Goal: Task Accomplishment & Management: Manage account settings

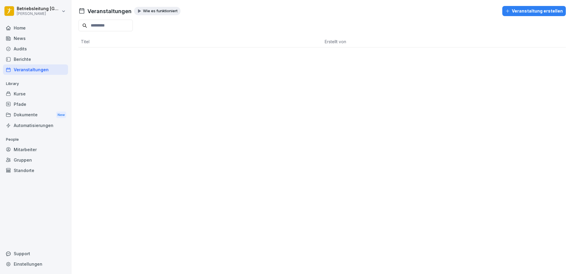
click at [23, 30] on div "Home" at bounding box center [35, 28] width 65 height 10
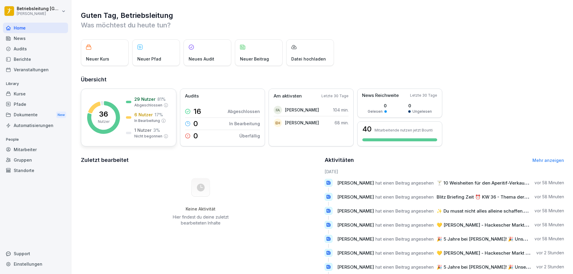
click at [113, 110] on icon at bounding box center [103, 117] width 33 height 33
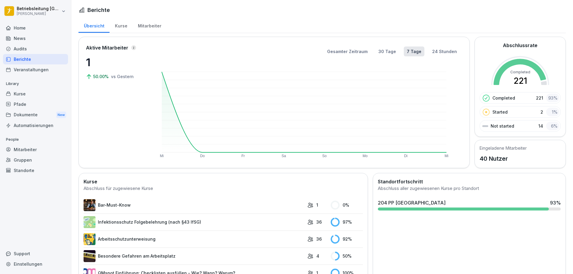
click at [149, 27] on div "Mitarbeiter" at bounding box center [150, 25] width 34 height 15
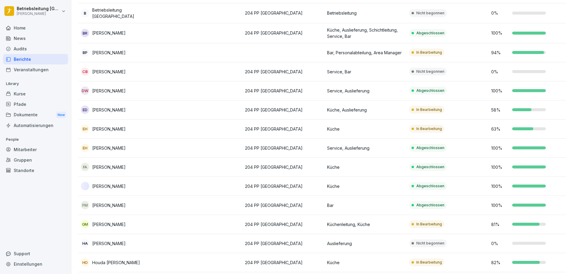
scroll to position [149, 0]
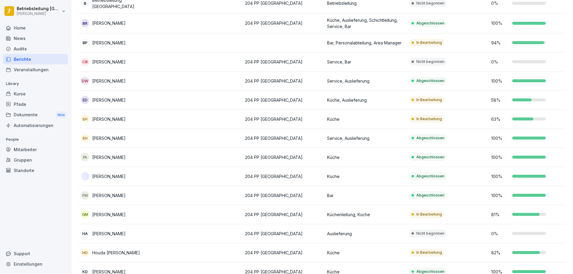
click at [450, 100] on td "In Bearbeitung" at bounding box center [448, 100] width 82 height 19
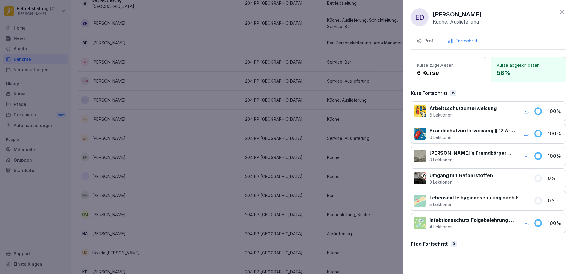
click at [560, 10] on icon at bounding box center [562, 11] width 7 height 7
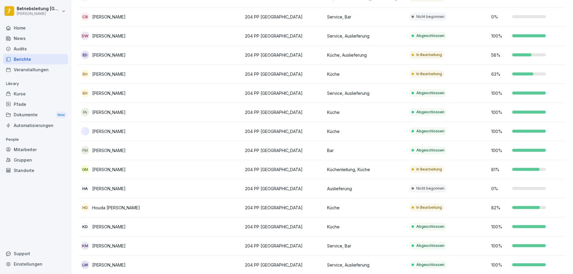
scroll to position [209, 0]
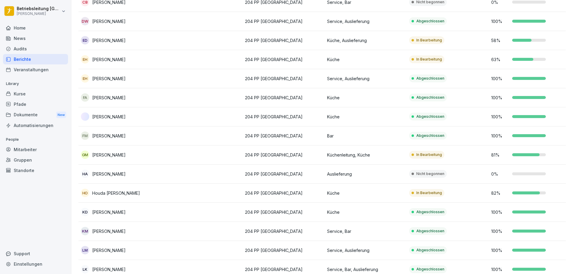
click at [366, 61] on p "Küche" at bounding box center [365, 59] width 77 height 6
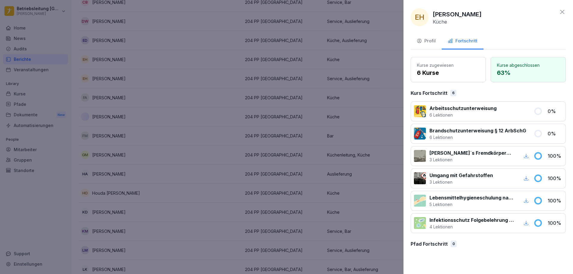
click at [360, 33] on div at bounding box center [286, 137] width 573 height 274
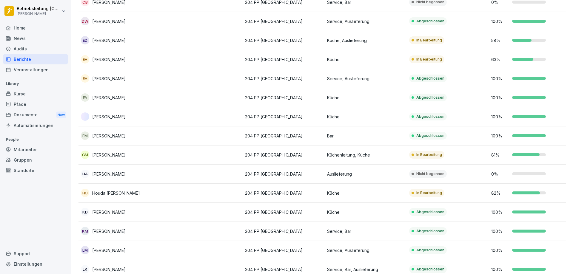
click at [366, 41] on p "Küche, Auslieferung" at bounding box center [365, 40] width 77 height 6
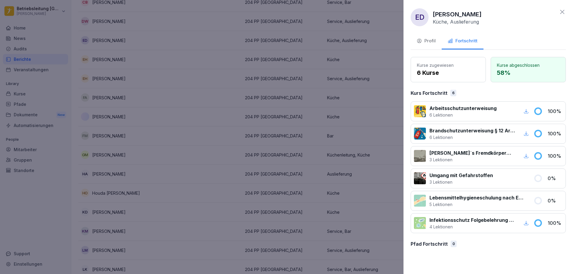
click at [429, 37] on button "Profil" at bounding box center [426, 41] width 31 height 16
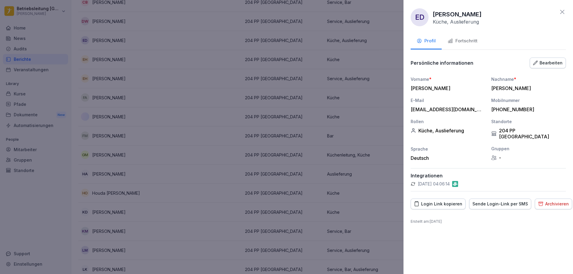
click at [551, 65] on div "Bearbeiten" at bounding box center [548, 63] width 30 height 7
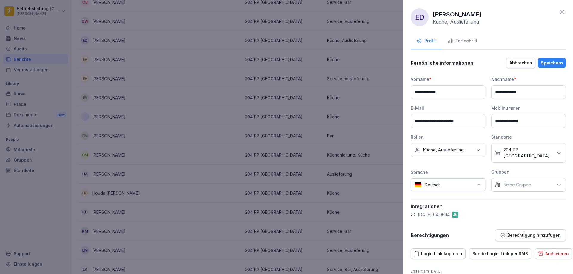
click at [476, 147] on icon at bounding box center [479, 150] width 6 height 6
click at [416, 200] on button "Auslieferung" at bounding box center [417, 200] width 5 height 5
click at [524, 204] on p "Integrationen" at bounding box center [488, 207] width 155 height 6
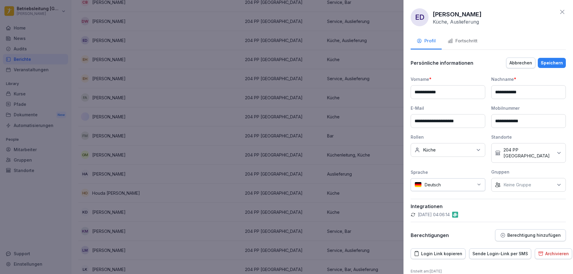
click at [544, 64] on div "Speichern" at bounding box center [552, 63] width 22 height 7
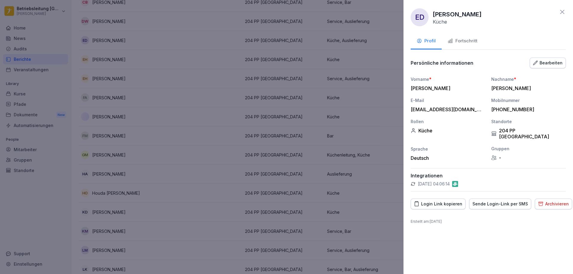
click at [563, 12] on icon at bounding box center [563, 12] width 4 height 4
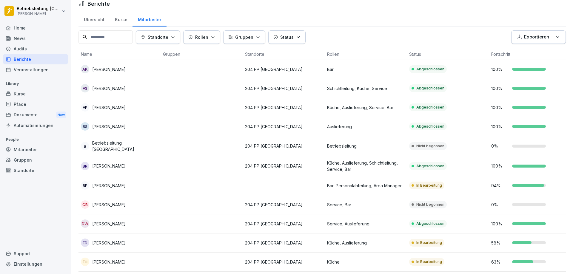
scroll to position [0, 0]
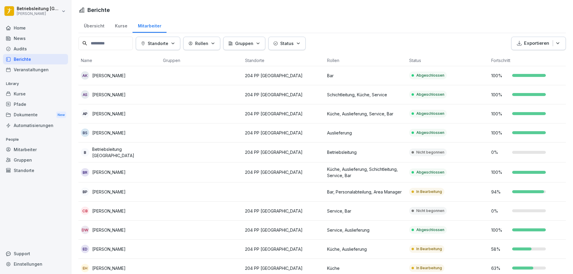
click at [151, 25] on div "Mitarbeiter" at bounding box center [150, 25] width 34 height 15
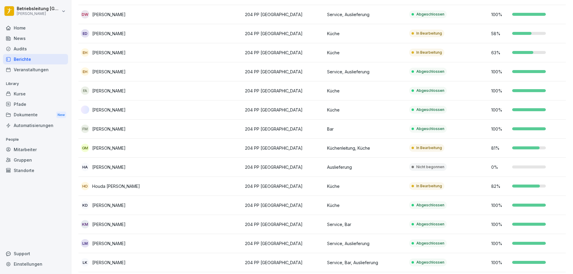
scroll to position [217, 0]
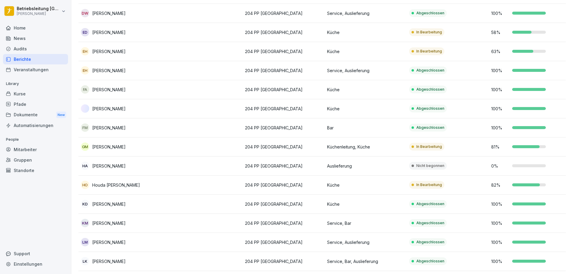
click at [117, 202] on p "[PERSON_NAME]" at bounding box center [108, 204] width 33 height 6
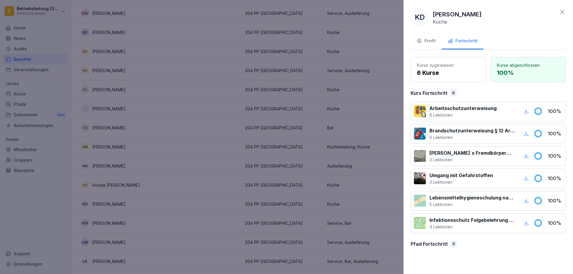
click at [562, 11] on icon at bounding box center [563, 12] width 4 height 4
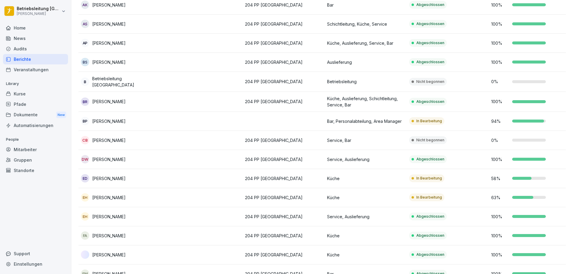
scroll to position [38, 0]
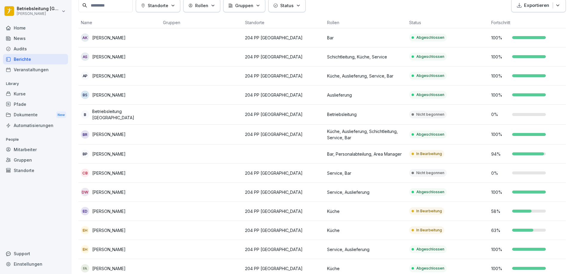
click at [315, 210] on p "204 PP [GEOGRAPHIC_DATA]" at bounding box center [283, 211] width 77 height 6
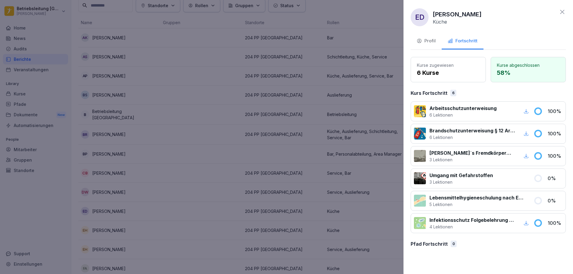
click at [435, 45] on button "Profil" at bounding box center [426, 41] width 31 height 16
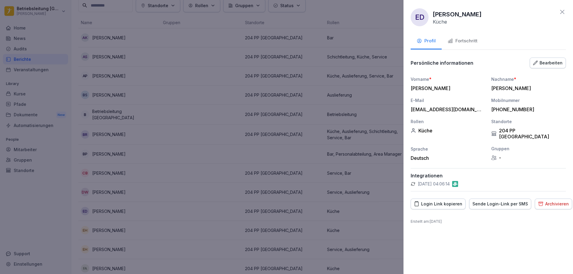
drag, startPoint x: 458, startPoint y: 31, endPoint x: 460, endPoint y: 39, distance: 8.0
click at [460, 39] on div "ED [PERSON_NAME] Küche Profil Fortschritt Persönliche informationen Bearbeiten …" at bounding box center [489, 137] width 170 height 274
click at [460, 39] on div "Fortschritt" at bounding box center [463, 41] width 30 height 7
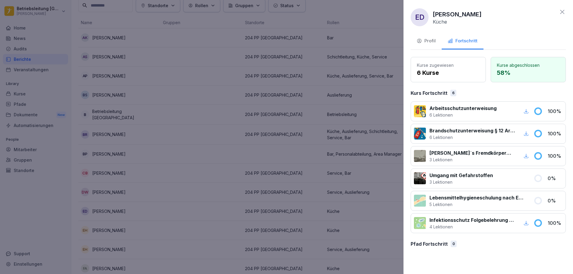
click at [563, 13] on icon at bounding box center [562, 11] width 7 height 7
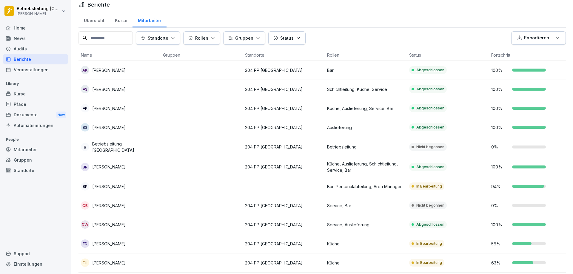
scroll to position [0, 0]
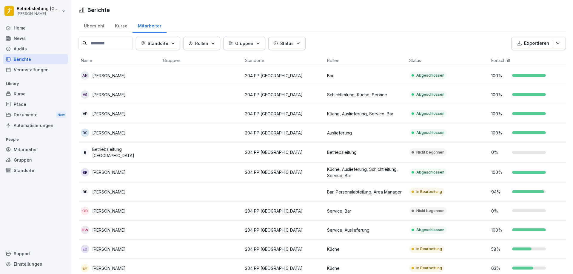
click at [123, 25] on div "Kurse" at bounding box center [121, 25] width 23 height 15
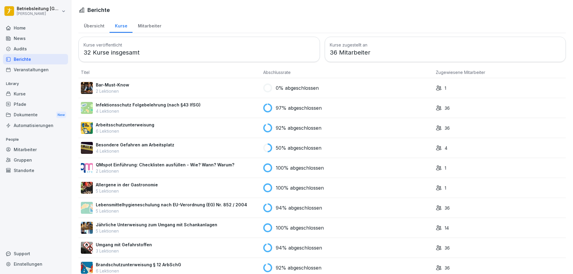
click at [434, 114] on td "36" at bounding box center [500, 108] width 133 height 20
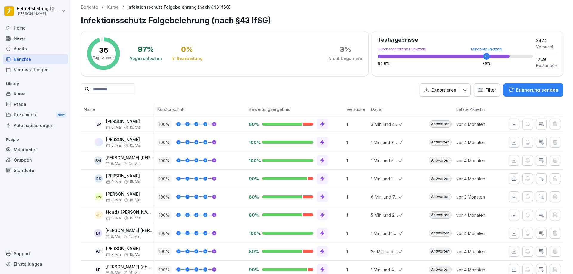
click at [109, 7] on p "Kurse" at bounding box center [113, 7] width 12 height 5
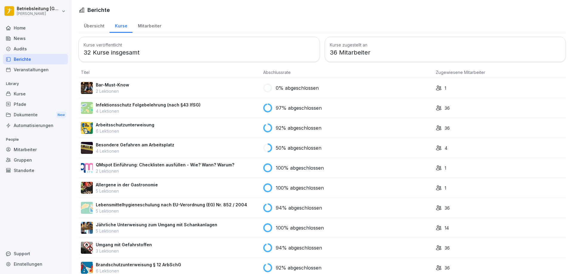
click at [406, 136] on td "92% abgeschlossen" at bounding box center [347, 128] width 173 height 20
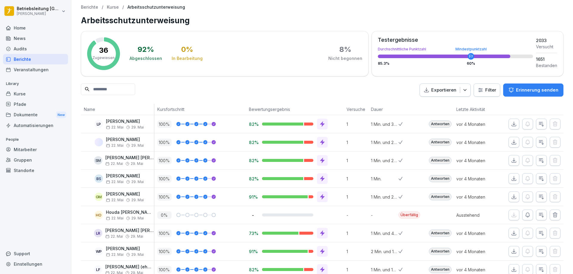
click at [113, 7] on p "Kurse" at bounding box center [113, 7] width 12 height 5
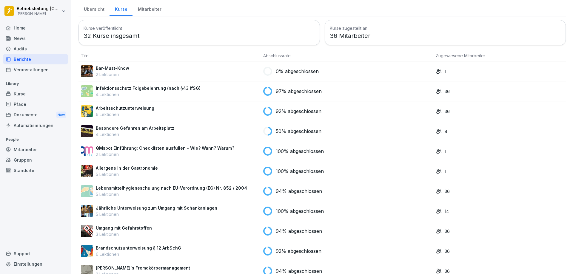
scroll to position [33, 0]
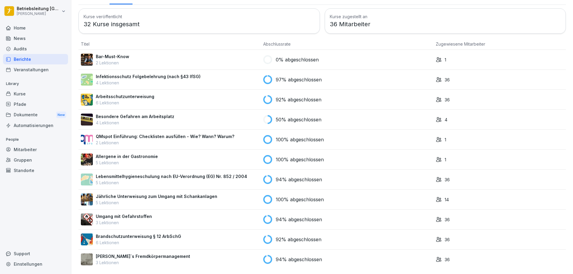
click at [184, 214] on div "Umgang mit Gefahrstoffen 3 Lektionen" at bounding box center [170, 220] width 178 height 13
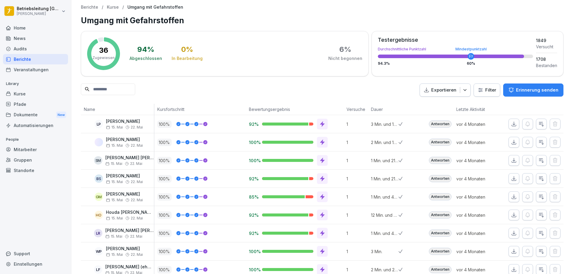
click at [547, 90] on p "Erinnerung senden" at bounding box center [537, 90] width 42 height 7
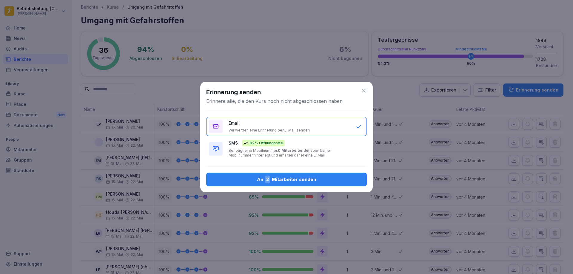
click at [305, 179] on div "An 2 Mitarbeiter senden" at bounding box center [286, 180] width 151 height 8
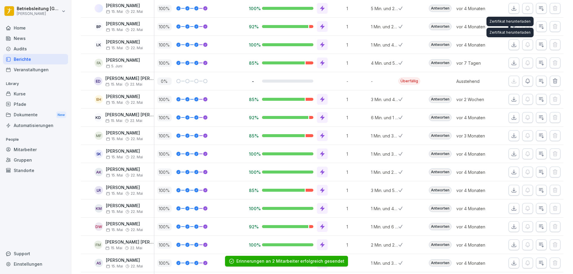
scroll to position [478, 0]
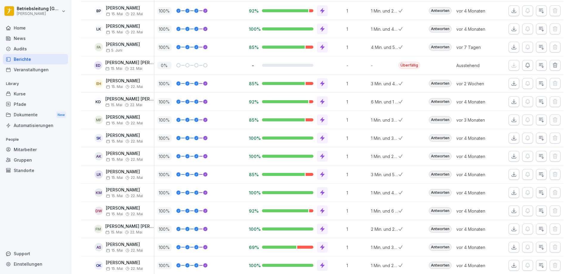
click at [539, 64] on icon "button" at bounding box center [542, 65] width 6 height 6
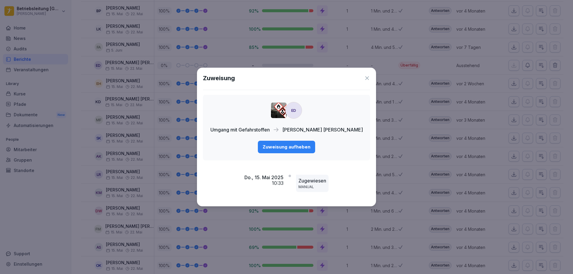
click at [369, 79] on icon at bounding box center [367, 78] width 6 height 6
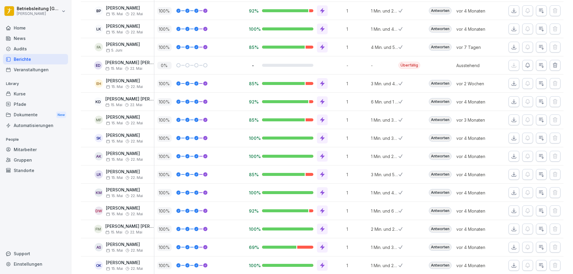
click at [526, 67] on icon "button" at bounding box center [528, 65] width 4 height 4
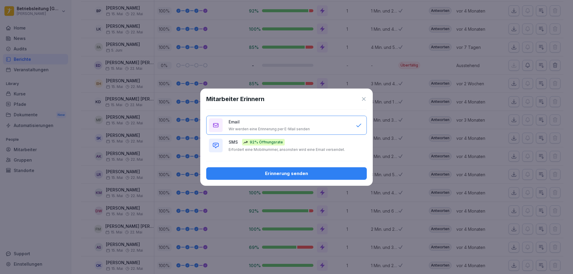
click at [291, 180] on button "Erinnerung senden" at bounding box center [286, 174] width 161 height 13
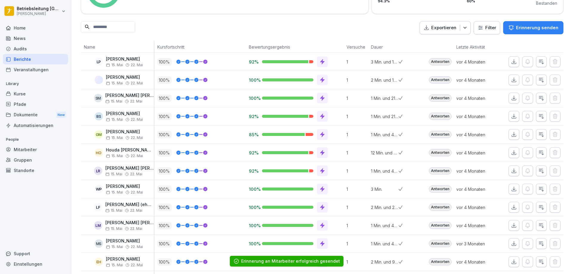
scroll to position [0, 0]
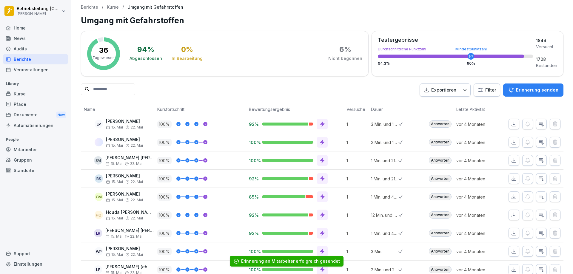
click at [111, 7] on p "Kurse" at bounding box center [113, 7] width 12 height 5
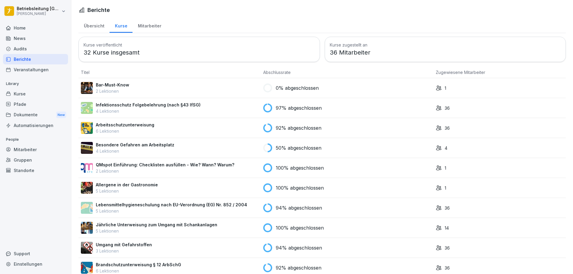
scroll to position [33, 0]
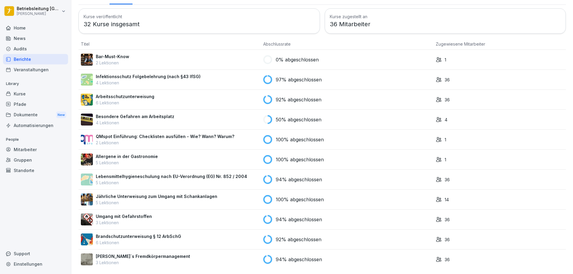
click at [130, 80] on p "4 Lektionen" at bounding box center [148, 83] width 105 height 6
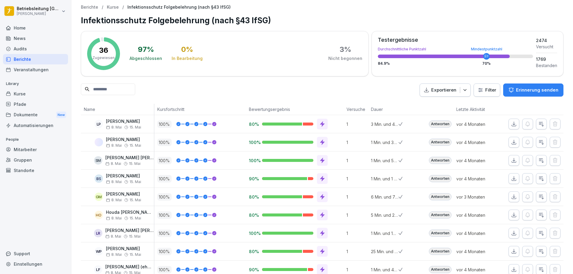
click at [117, 6] on p "Kurse" at bounding box center [113, 7] width 12 height 5
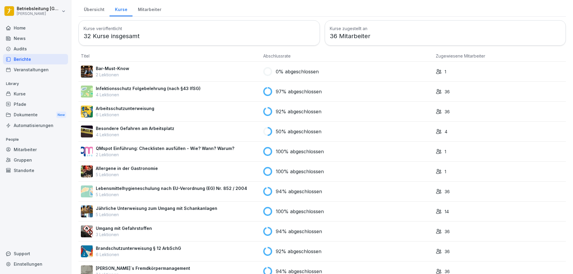
scroll to position [33, 0]
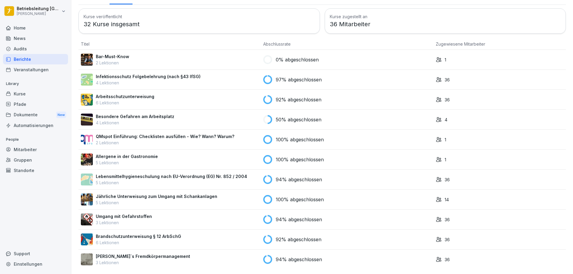
click at [137, 174] on p "Lebensmittelhygieneschulung nach EU-Verordnung (EG) Nr. 852 / 2004" at bounding box center [171, 177] width 151 height 6
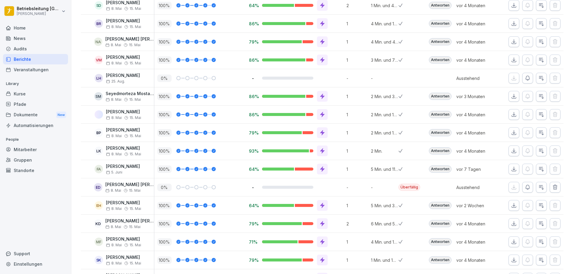
scroll to position [388, 0]
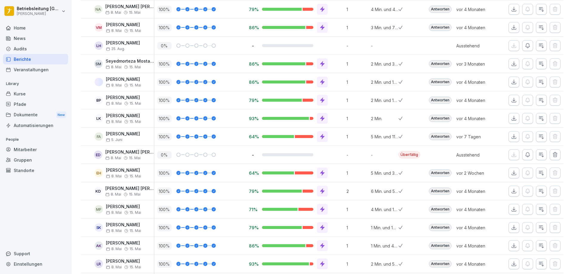
click at [526, 155] on icon "button" at bounding box center [528, 155] width 6 height 6
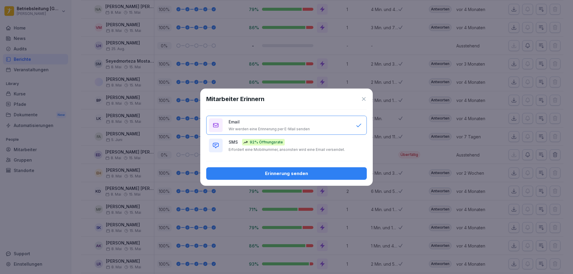
click at [312, 173] on div "Erinnerung senden" at bounding box center [286, 174] width 151 height 7
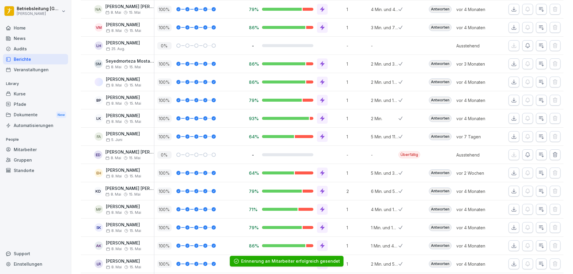
scroll to position [358, 0]
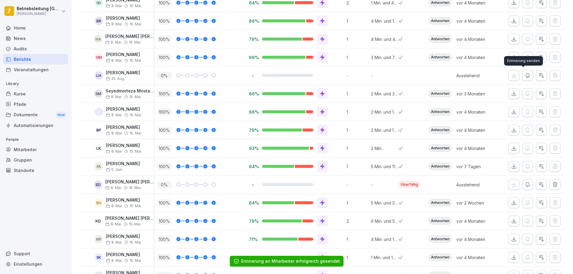
click at [526, 78] on icon "button" at bounding box center [528, 75] width 4 height 4
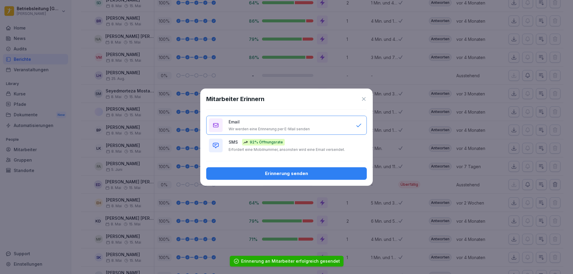
click at [291, 172] on div "Erinnerung senden" at bounding box center [286, 174] width 151 height 7
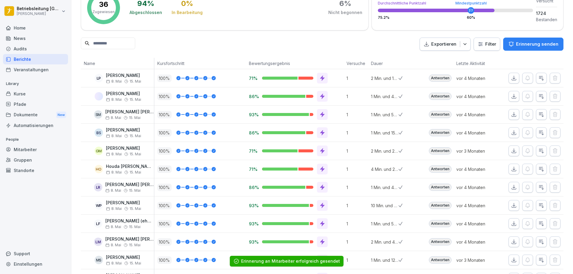
scroll to position [0, 0]
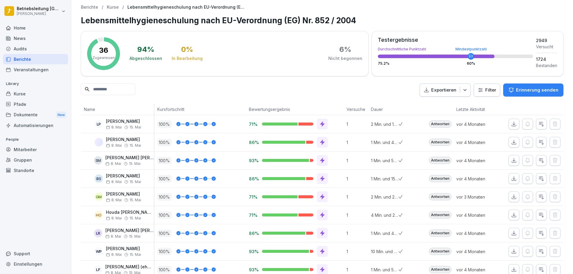
click at [93, 6] on p "Berichte" at bounding box center [89, 7] width 17 height 5
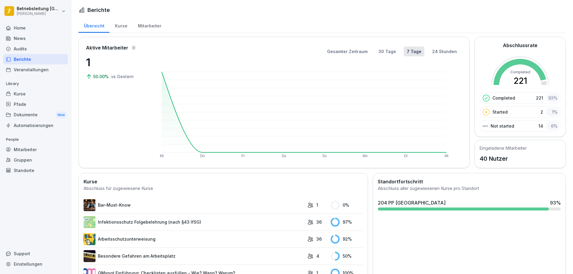
scroll to position [90, 0]
